Goal: Task Accomplishment & Management: Manage account settings

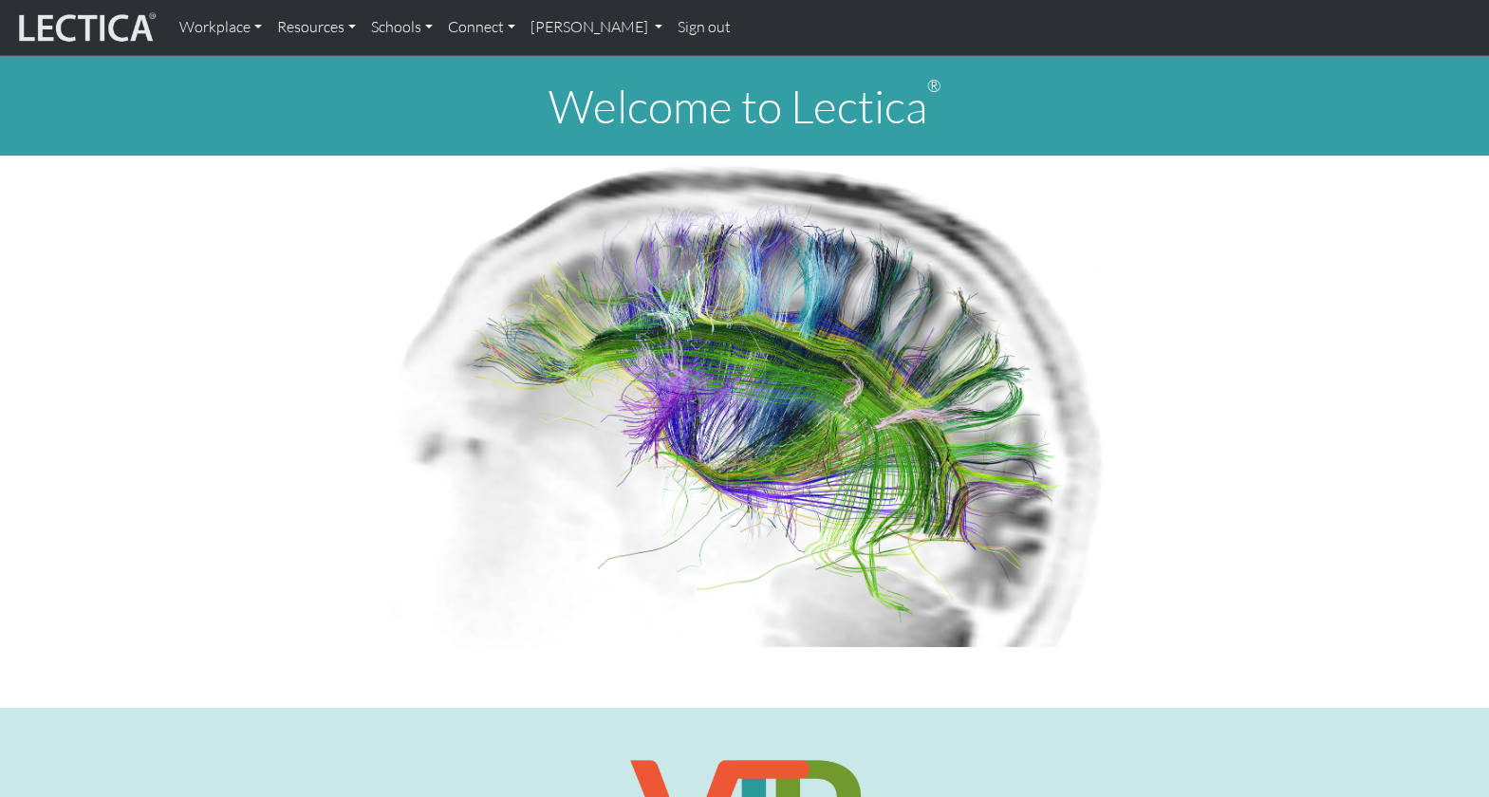
click at [236, 315] on p at bounding box center [745, 402] width 1230 height 492
click at [623, 25] on link "[PERSON_NAME]" at bounding box center [597, 28] width 148 height 40
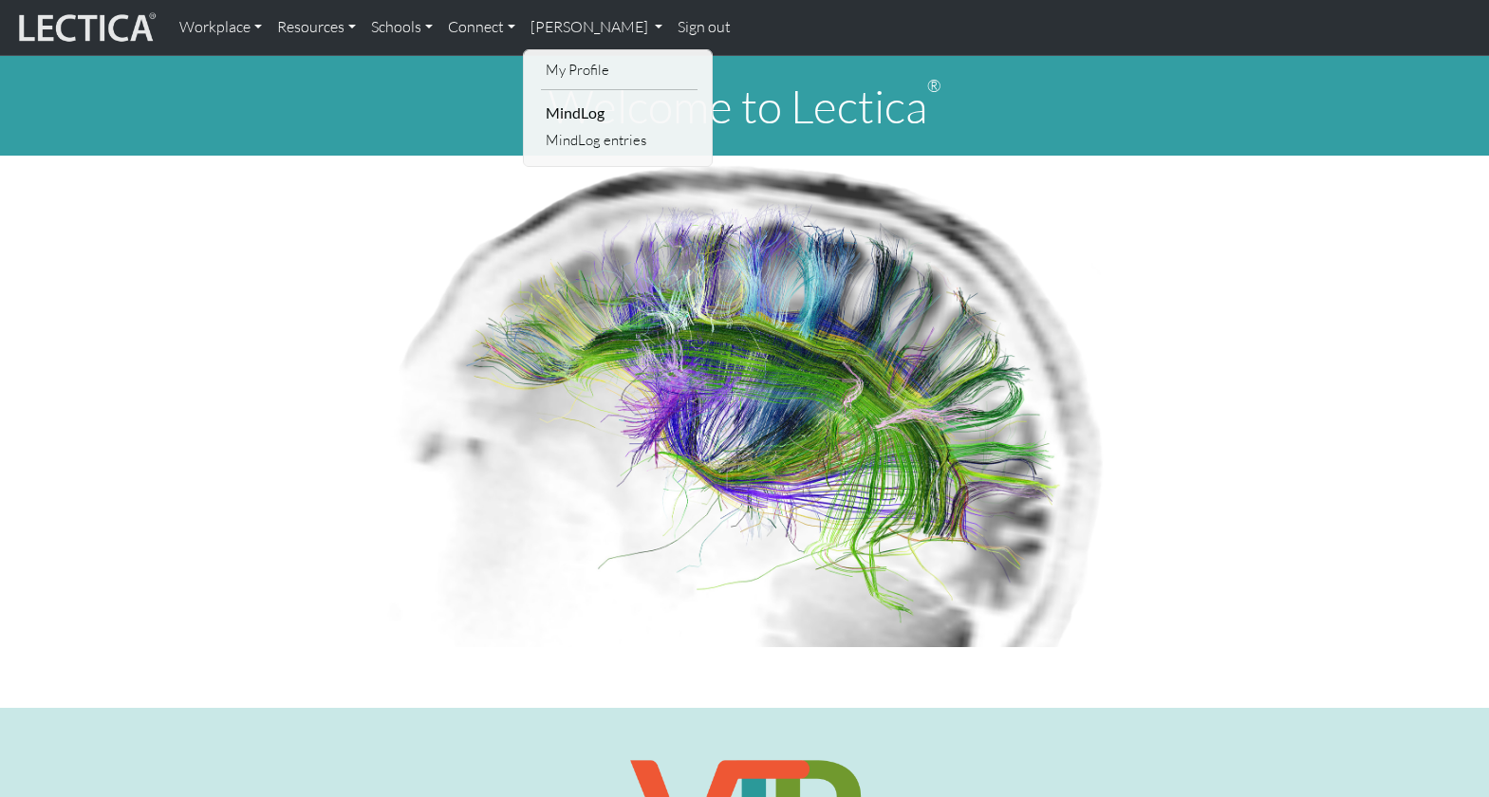
click at [345, 264] on p at bounding box center [745, 402] width 1230 height 492
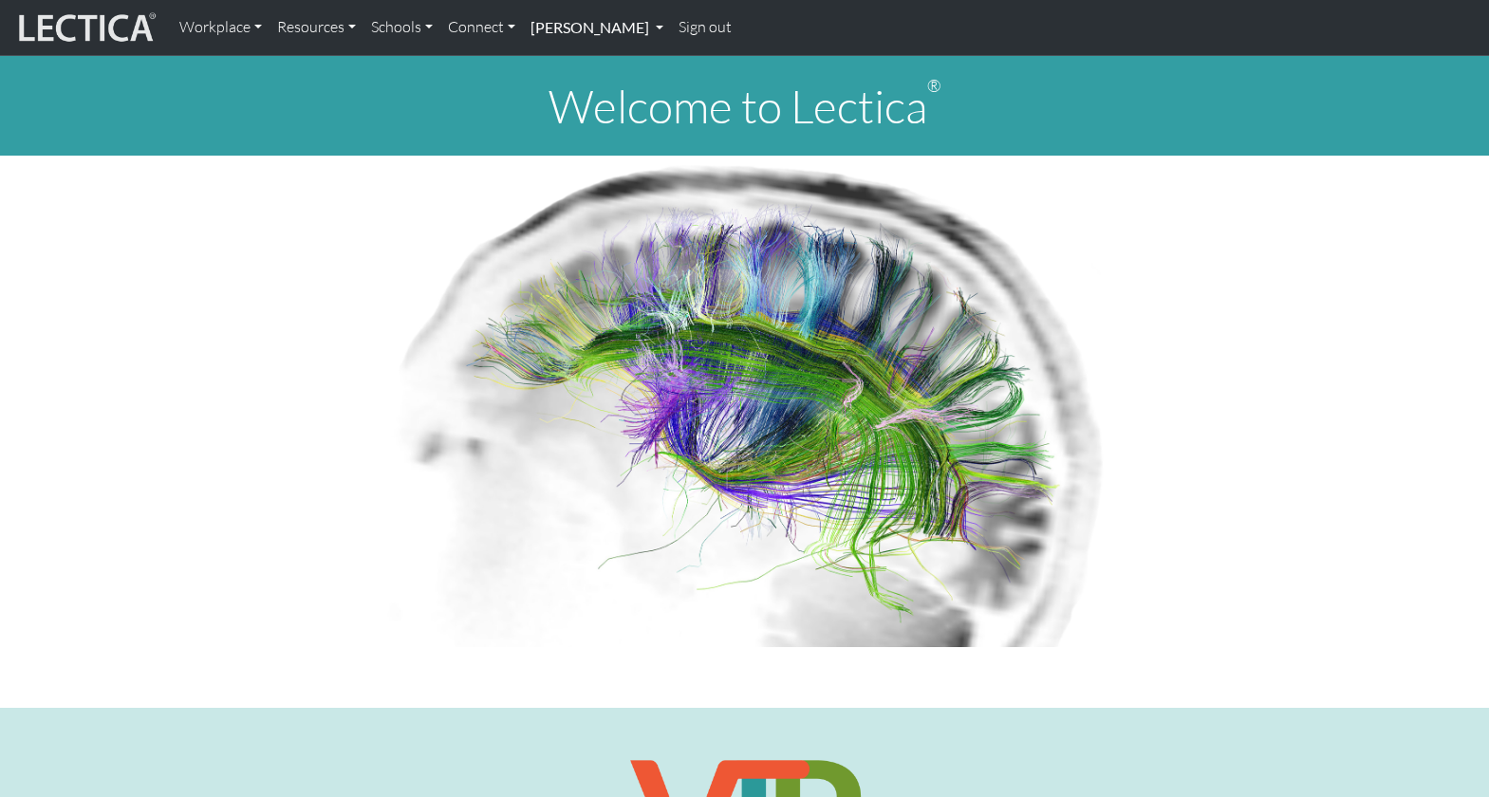
click at [572, 28] on link "[PERSON_NAME]" at bounding box center [597, 28] width 148 height 40
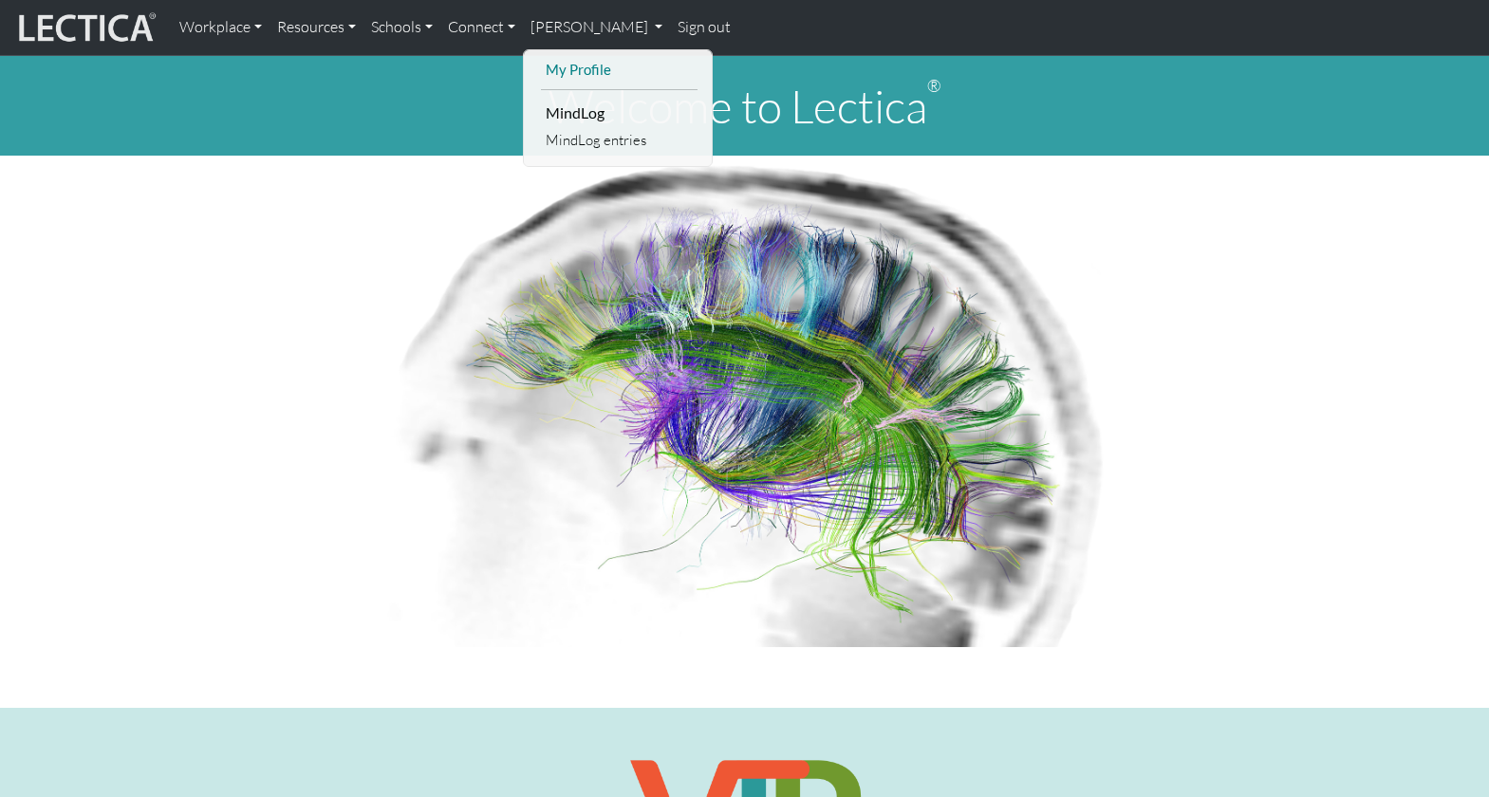
click at [568, 58] on link "My Profile" at bounding box center [619, 70] width 157 height 24
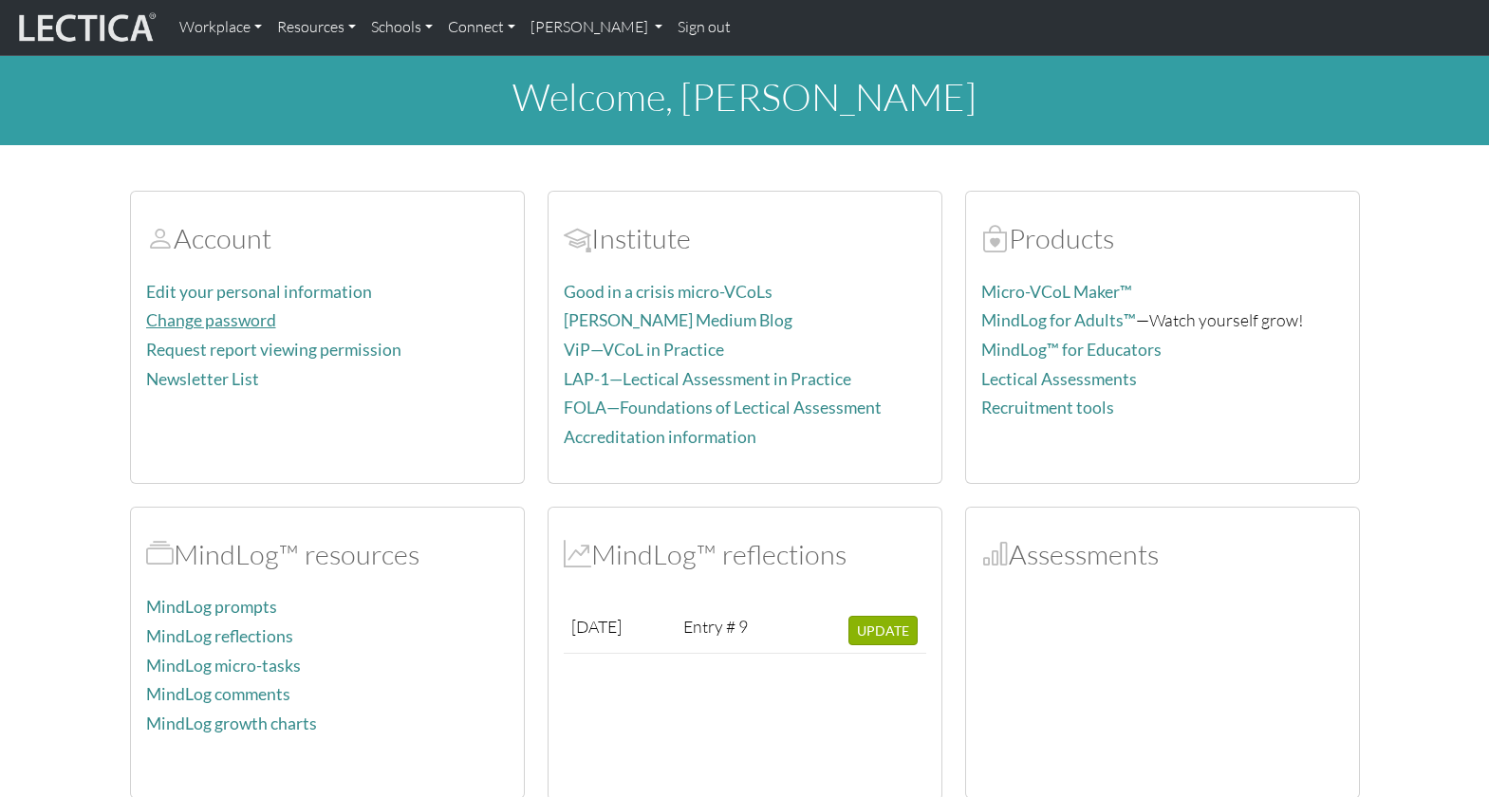
click at [193, 310] on link "Change password" at bounding box center [211, 320] width 130 height 20
click at [221, 310] on link "Change password" at bounding box center [211, 320] width 130 height 20
click at [215, 310] on link "Change password" at bounding box center [211, 320] width 130 height 20
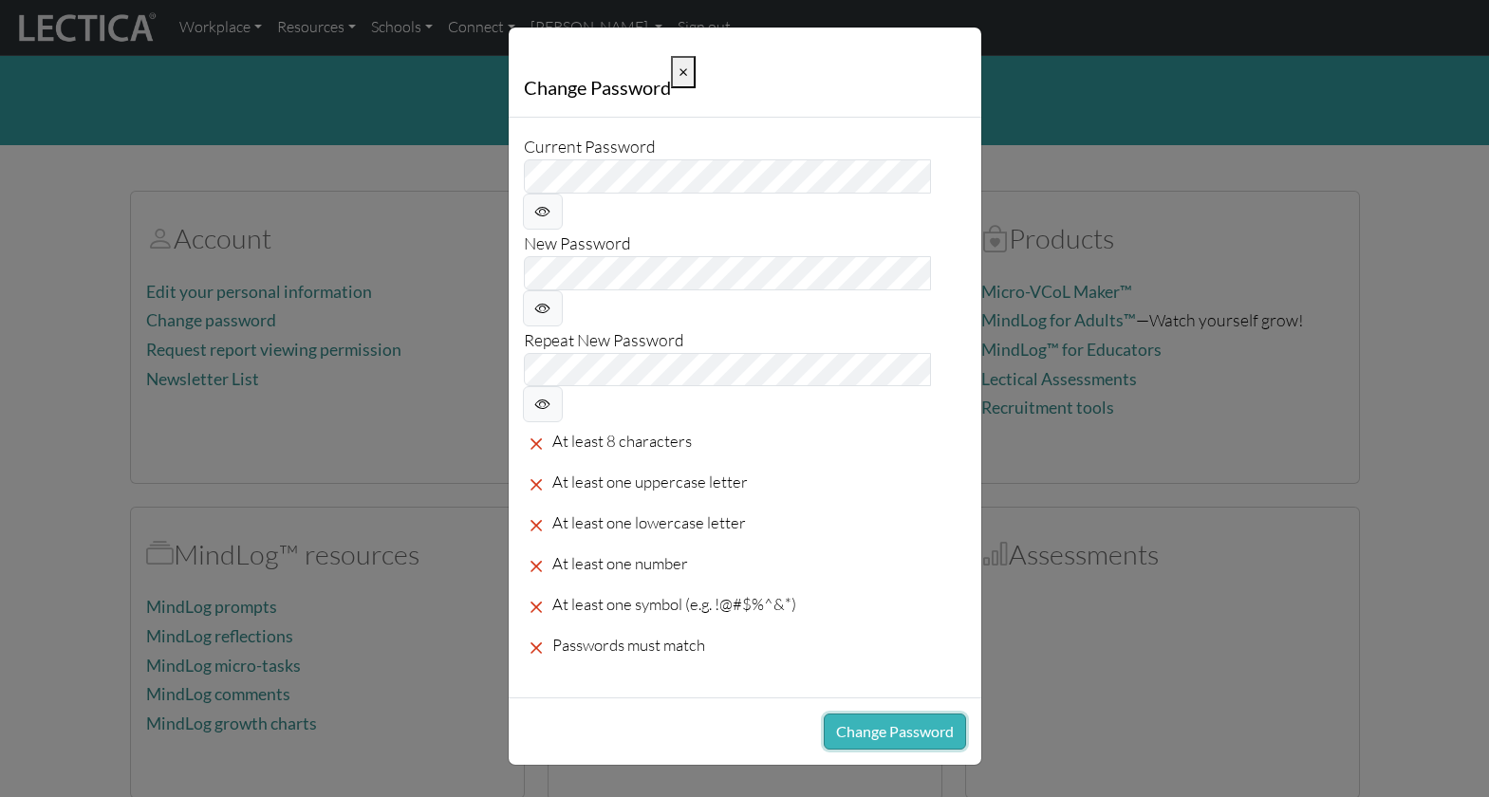
click at [874, 714] on button "Change Password" at bounding box center [895, 732] width 142 height 36
click at [345, 199] on div "Change Password × Current Password New Password Repeat New Password At least 8 …" at bounding box center [744, 398] width 1489 height 797
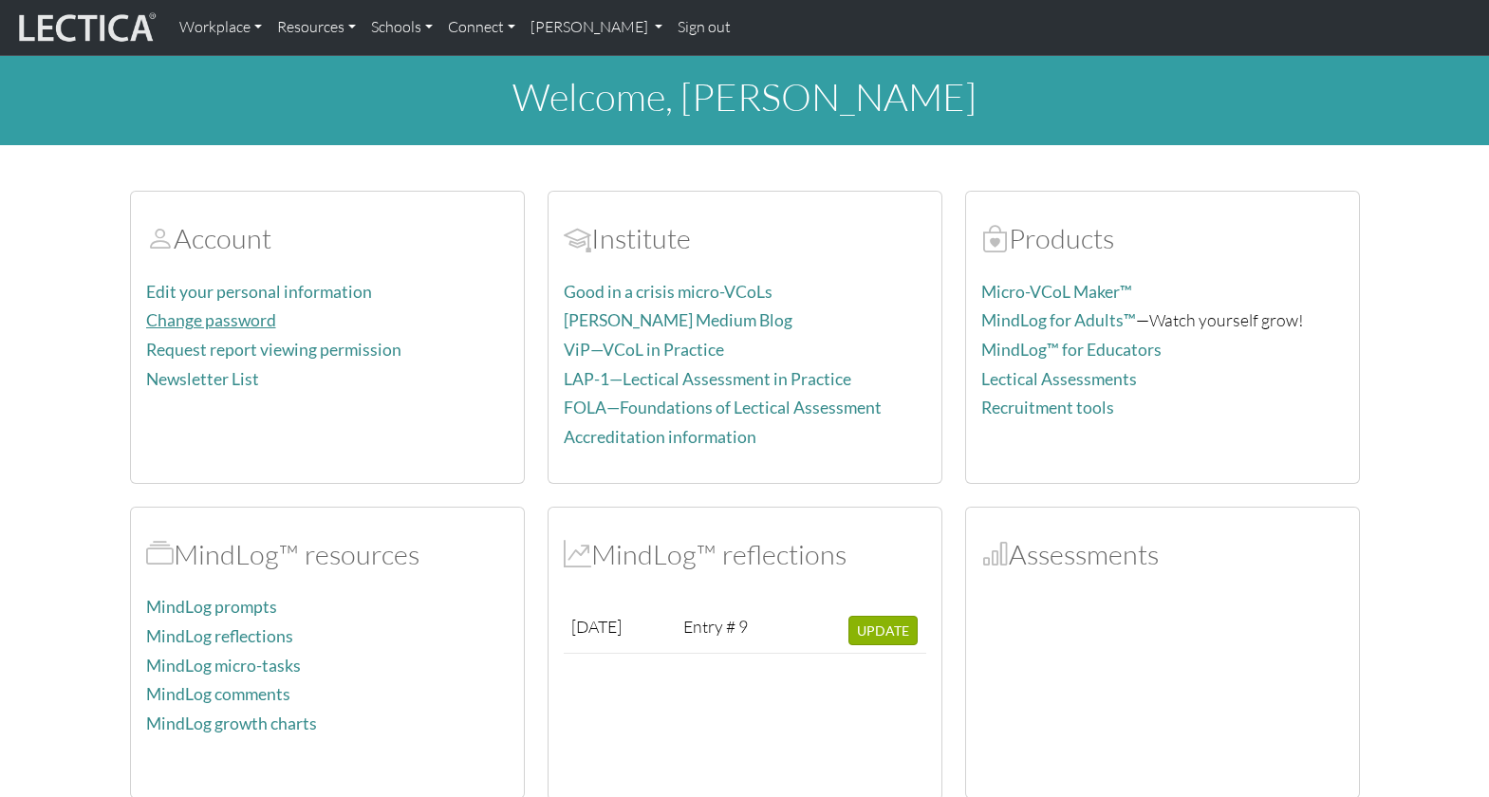
click at [234, 310] on link "Change password" at bounding box center [211, 320] width 130 height 20
click at [223, 310] on link "Change password" at bounding box center [211, 320] width 130 height 20
